Goal: Navigation & Orientation: Find specific page/section

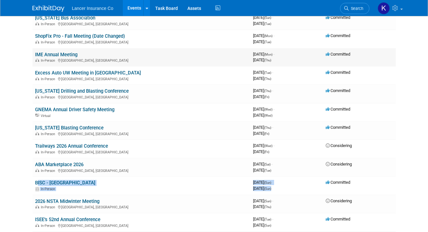
click at [55, 54] on link "IME Annual Meeting" at bounding box center [56, 55] width 42 height 6
click at [35, 183] on link "BISC - [GEOGRAPHIC_DATA]" at bounding box center [65, 183] width 60 height 6
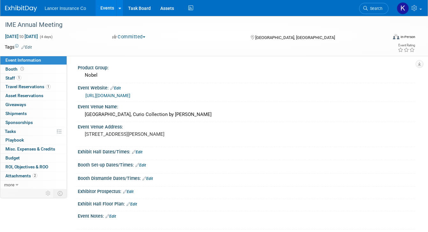
click at [130, 95] on link "[URL][DOMAIN_NAME]" at bounding box center [107, 95] width 45 height 5
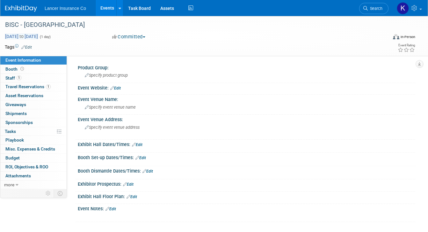
drag, startPoint x: 66, startPoint y: 37, endPoint x: 40, endPoint y: 38, distance: 25.8
click at [40, 38] on div "[DATE] to [DATE] (1 day)" at bounding box center [53, 36] width 96 height 6
copy span "[DATE]"
